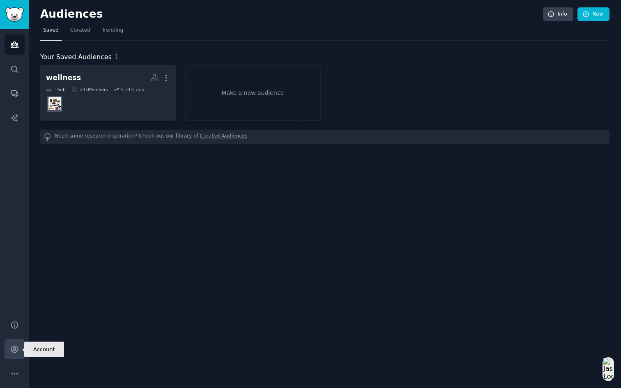
click at [14, 352] on icon "Sidebar" at bounding box center [14, 349] width 9 height 9
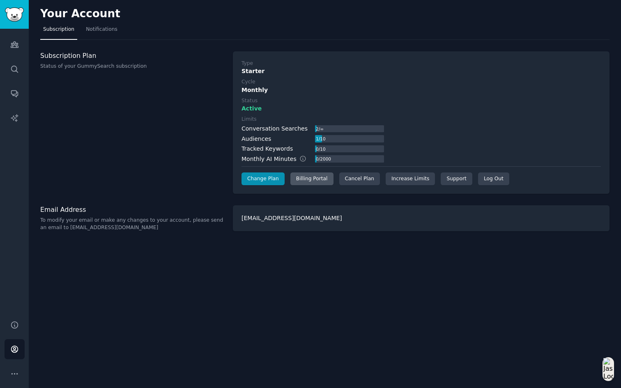
click at [309, 180] on div "Billing Portal" at bounding box center [311, 179] width 43 height 13
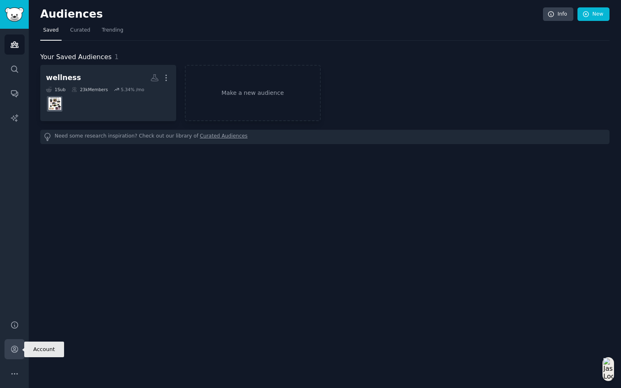
click at [12, 350] on icon "Sidebar" at bounding box center [14, 349] width 9 height 9
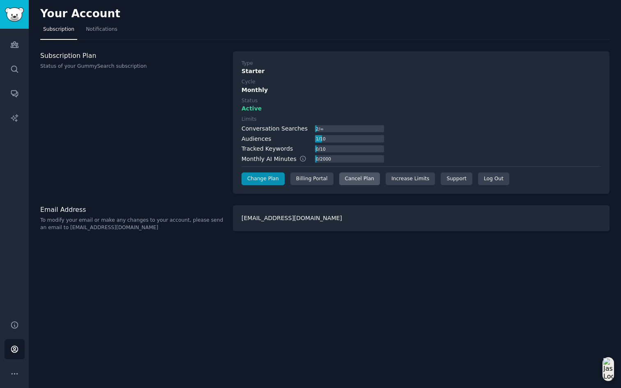
click at [352, 178] on div "Cancel Plan" at bounding box center [359, 179] width 41 height 13
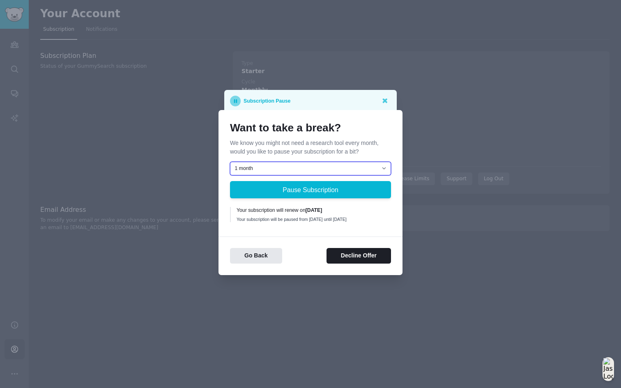
click at [363, 165] on select "1 month 2 months 3 months Choose a custom date to resume" at bounding box center [310, 169] width 161 height 14
click at [357, 260] on button "Decline Offer" at bounding box center [359, 256] width 64 height 16
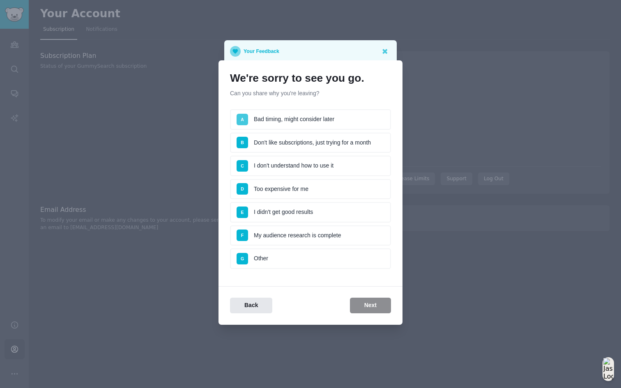
click at [243, 117] on span "A" at bounding box center [242, 119] width 3 height 5
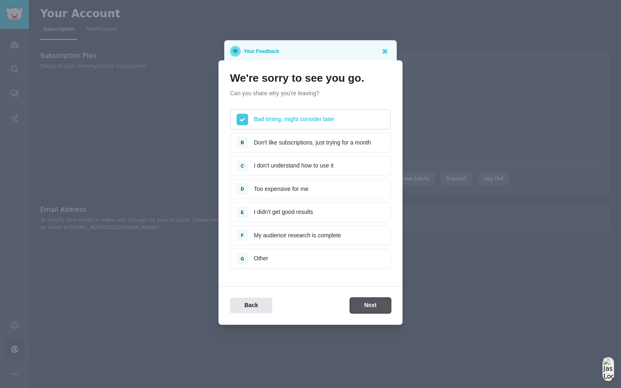
click at [366, 305] on button "Next" at bounding box center [370, 306] width 41 height 16
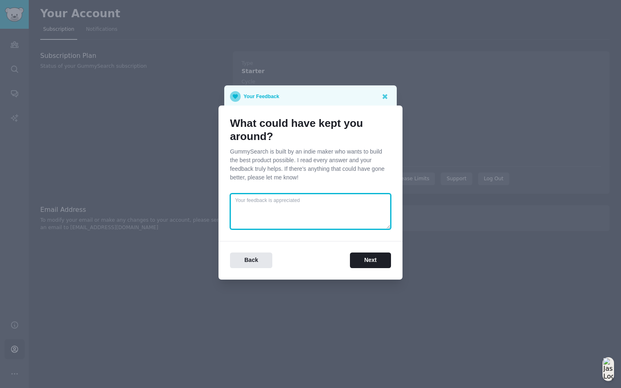
click at [310, 212] on textarea at bounding box center [310, 211] width 161 height 36
type textarea ","
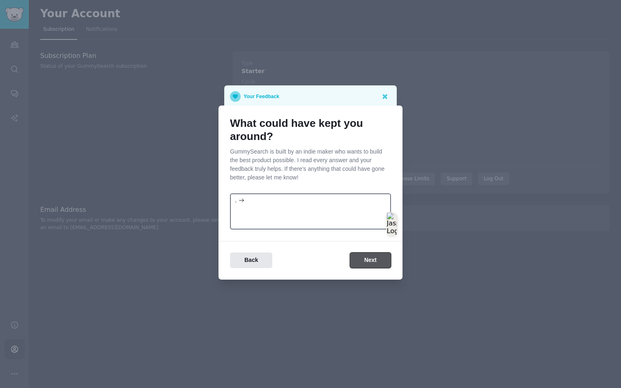
click at [367, 258] on button "Next" at bounding box center [370, 261] width 41 height 16
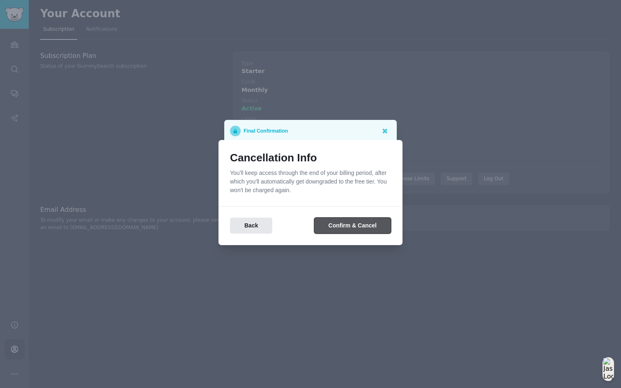
click at [356, 223] on button "Confirm & Cancel" at bounding box center [352, 226] width 77 height 16
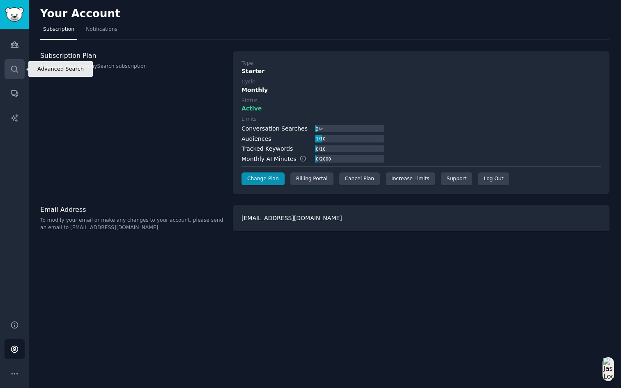
click at [16, 71] on icon "Sidebar" at bounding box center [14, 69] width 7 height 7
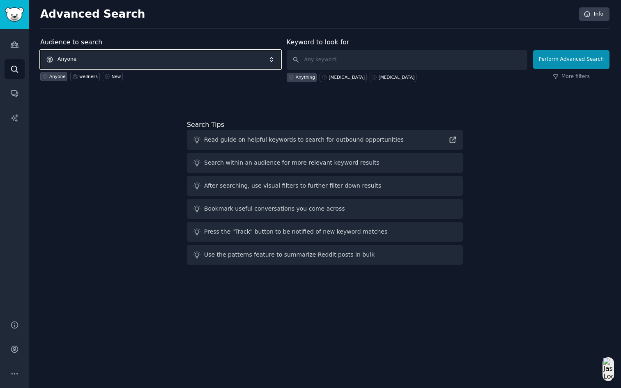
click at [99, 55] on span "Anyone" at bounding box center [160, 59] width 241 height 19
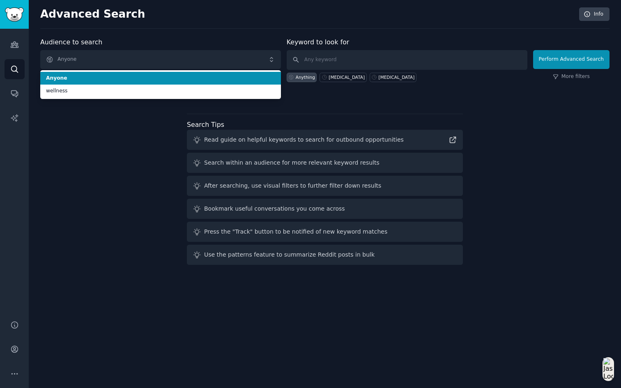
click at [102, 76] on span "Anyone" at bounding box center [160, 78] width 229 height 7
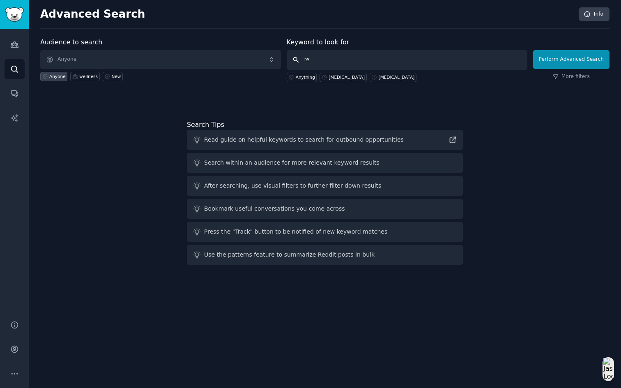
type input "r"
type input "erectile dysfunction"
click at [558, 58] on button "Perform Advanced Search" at bounding box center [571, 59] width 76 height 19
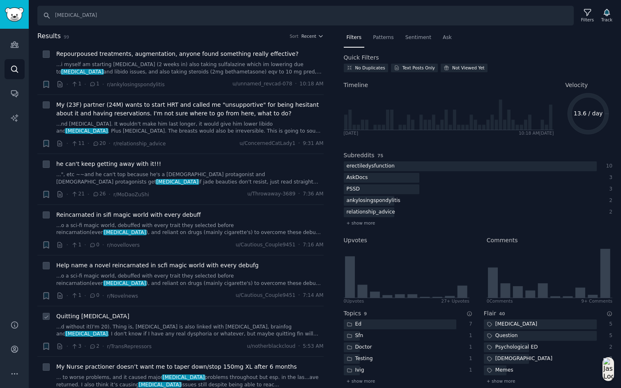
click at [97, 317] on span "Quitting finasteride" at bounding box center [92, 316] width 73 height 9
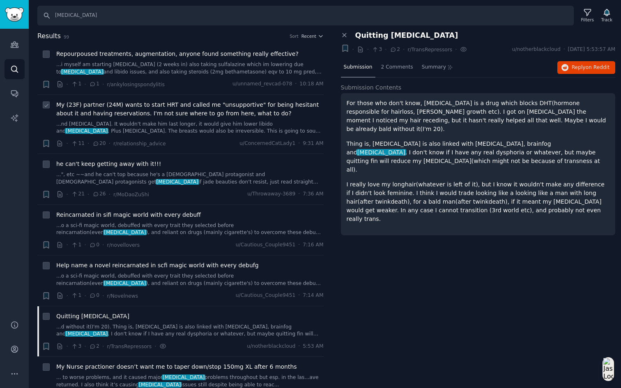
click at [202, 108] on span "My (23F) partner (24M) wants to start HRT and called me "unsupportive" for bein…" at bounding box center [189, 109] width 267 height 17
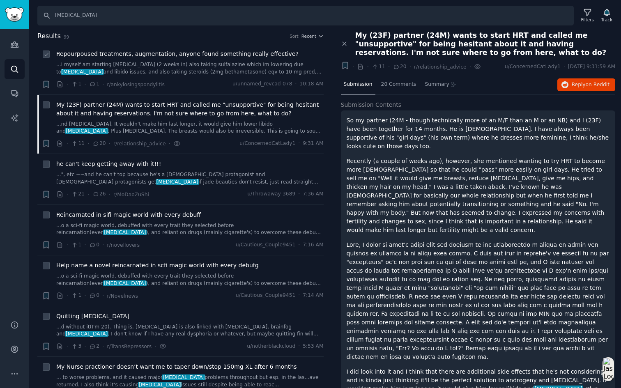
click at [191, 58] on div "Repourpoused treatments, augmentation, anyone found something really effective?…" at bounding box center [189, 63] width 267 height 26
click at [229, 53] on span "Repourpoused treatments, augmentation, anyone found something really effective?" at bounding box center [177, 54] width 242 height 9
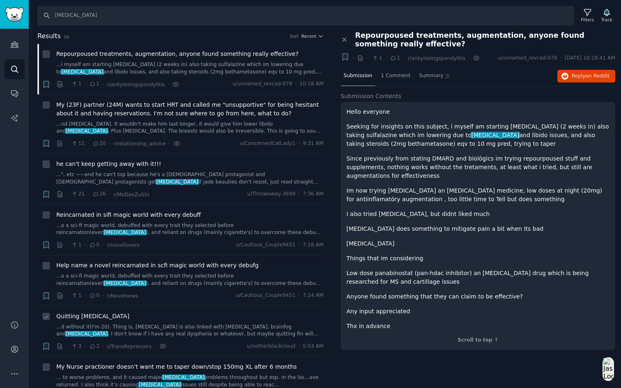
click at [101, 315] on span "Quitting finasteride" at bounding box center [92, 316] width 73 height 9
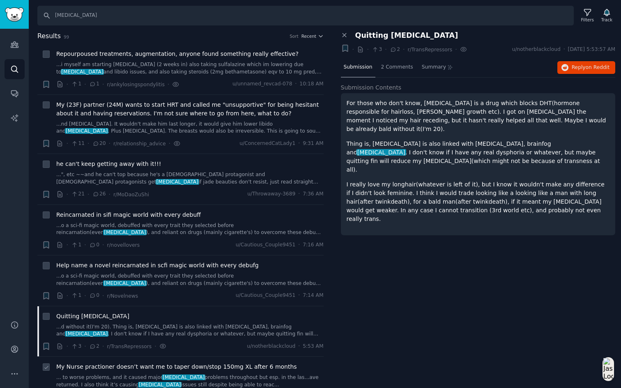
click at [165, 367] on span "My Nurse practioner doesn’t want me to taper down/stop 150mg XL after 6 months" at bounding box center [176, 367] width 241 height 9
